Goal: Find specific page/section: Find specific page/section

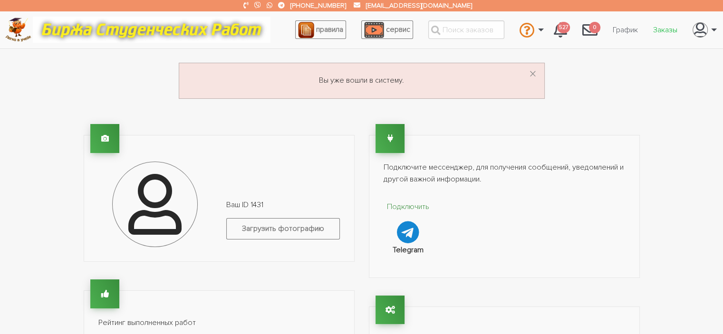
click at [668, 25] on link "Заказы" at bounding box center [665, 30] width 39 height 18
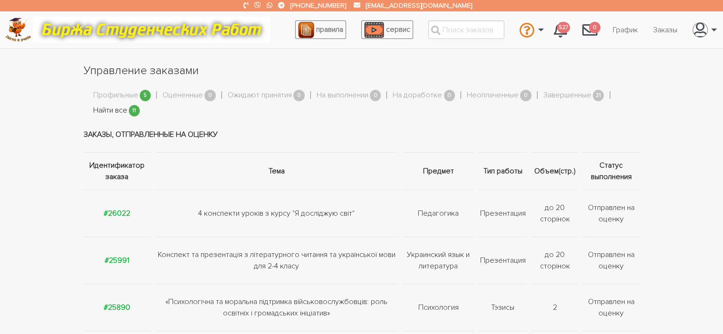
click at [104, 111] on link "Найти все" at bounding box center [110, 111] width 34 height 12
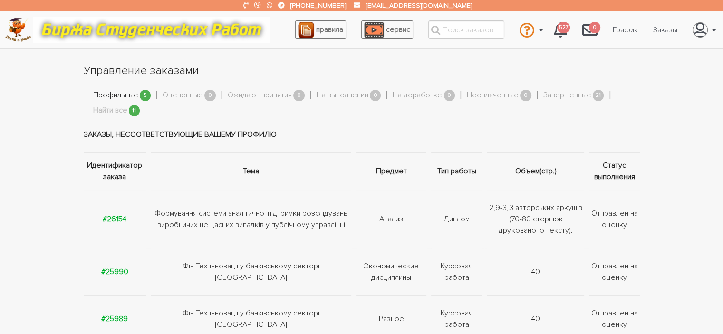
click at [116, 93] on link "Профильные" at bounding box center [115, 95] width 45 height 12
